Goal: Task Accomplishment & Management: Use online tool/utility

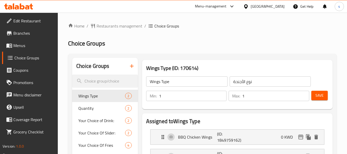
scroll to position [1873, 0]
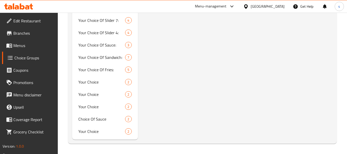
click at [23, 34] on span "Branches" at bounding box center [33, 33] width 41 height 6
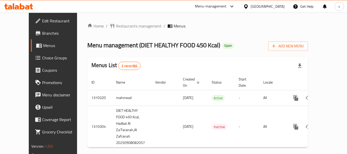
click at [42, 59] on span "Choice Groups" at bounding box center [62, 58] width 41 height 6
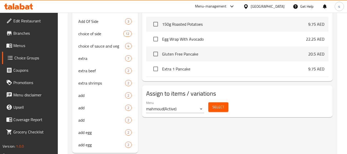
scroll to position [231, 0]
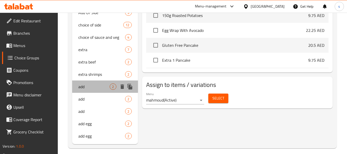
click at [93, 87] on span "add" at bounding box center [93, 86] width 31 height 6
type input "add"
type input "أضافة"
type input "2"
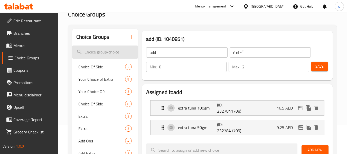
scroll to position [0, 0]
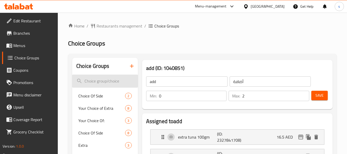
click at [101, 82] on input "search" at bounding box center [104, 80] width 65 height 13
paste input "add"
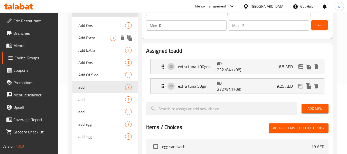
scroll to position [77, 0]
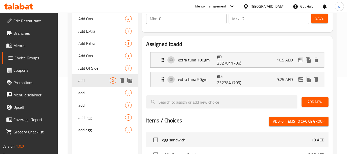
type input "add"
click at [101, 82] on span "add" at bounding box center [93, 80] width 31 height 6
click at [95, 95] on span "add" at bounding box center [93, 93] width 31 height 6
type input "أضافة"
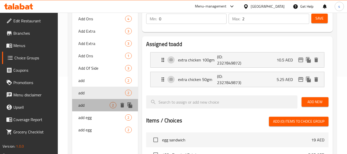
click at [95, 103] on span "add" at bounding box center [93, 105] width 31 height 6
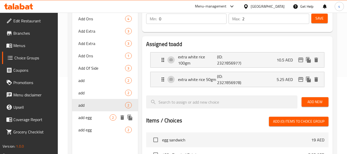
click at [97, 114] on span "add egg" at bounding box center [93, 117] width 31 height 6
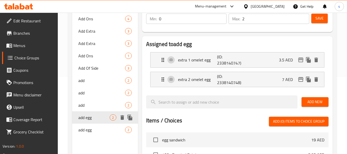
type input "add egg"
type input "أضافة البيض"
click at [96, 130] on span "add egg" at bounding box center [93, 129] width 31 height 6
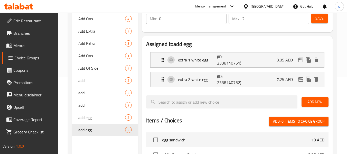
click at [31, 21] on span "Edit Restaurant" at bounding box center [33, 21] width 41 height 6
